Goal: Browse casually

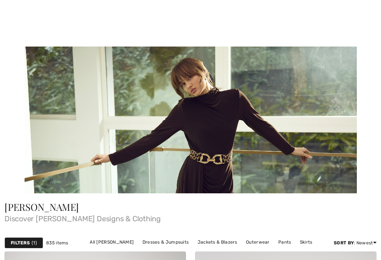
checkbox input "true"
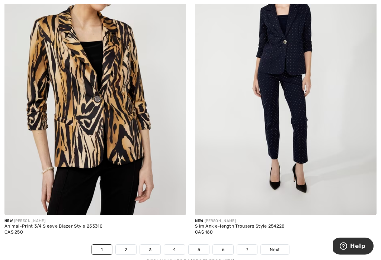
scroll to position [5631, 0]
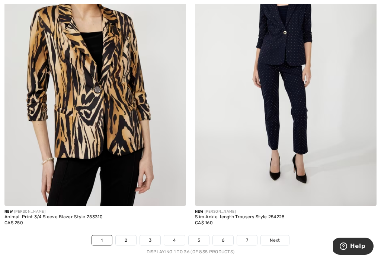
click at [128, 123] on img at bounding box center [95, 69] width 182 height 273
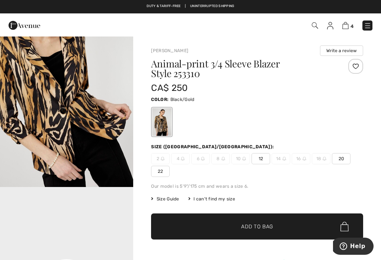
scroll to position [243, 0]
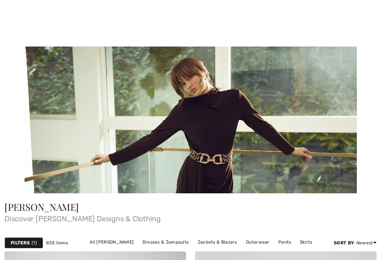
checkbox input "true"
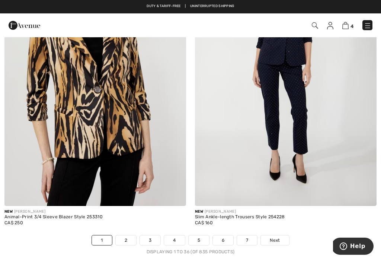
scroll to position [5631, 0]
click at [128, 235] on link "2" at bounding box center [126, 240] width 20 height 10
click at [127, 235] on link "2" at bounding box center [126, 240] width 20 height 10
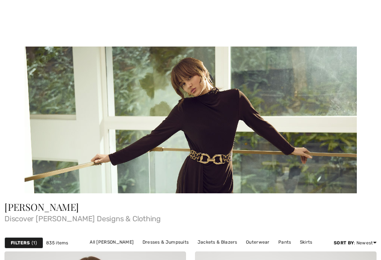
checkbox input "true"
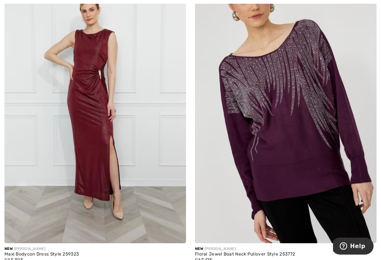
scroll to position [888, 0]
